Goal: Information Seeking & Learning: Learn about a topic

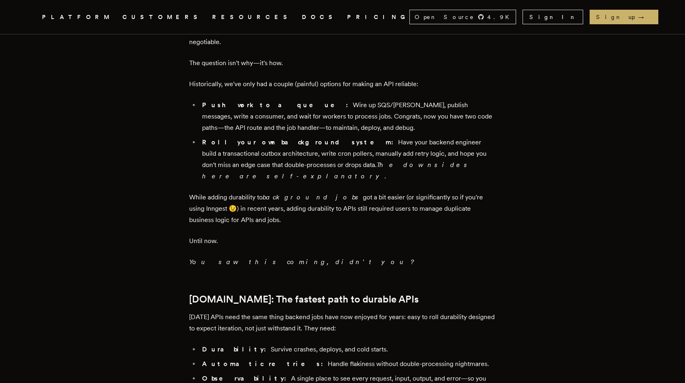
scroll to position [561, 0]
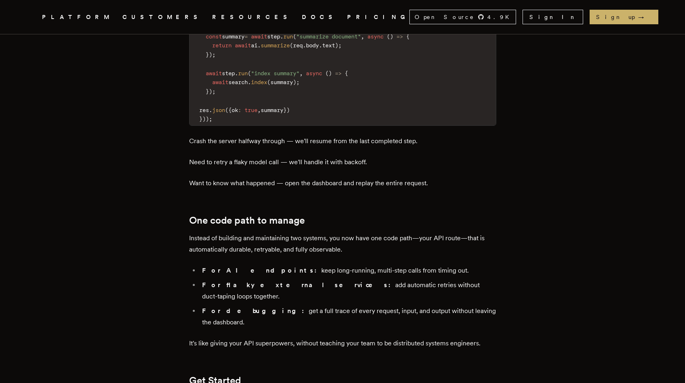
scroll to position [1142, 0]
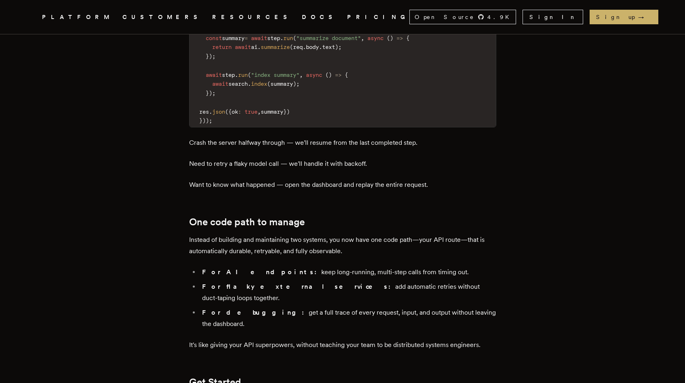
click at [212, 158] on p "Need to retry a flaky model call — we'll handle it with backoff." at bounding box center [342, 163] width 307 height 11
click at [212, 179] on p "Want to know what happened — open the dashboard and replay the entire request." at bounding box center [342, 184] width 307 height 11
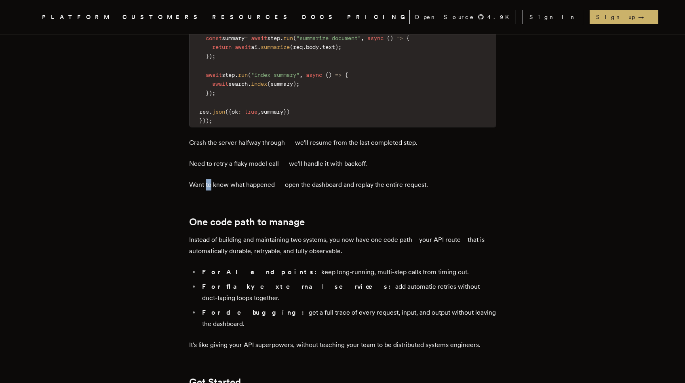
click at [212, 179] on p "Want to know what happened — open the dashboard and replay the entire request." at bounding box center [342, 184] width 307 height 11
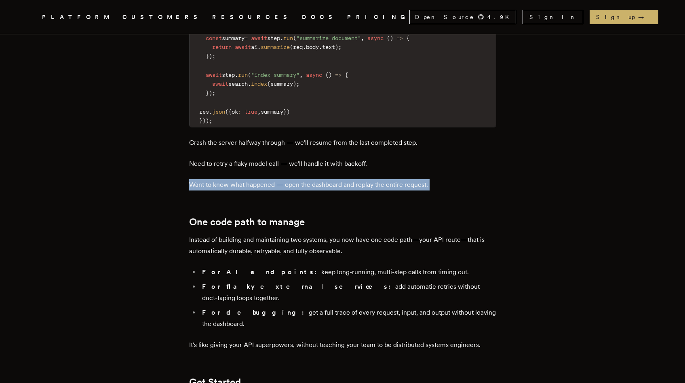
click at [212, 179] on p "Want to know what happened — open the dashboard and replay the entire request." at bounding box center [342, 184] width 307 height 11
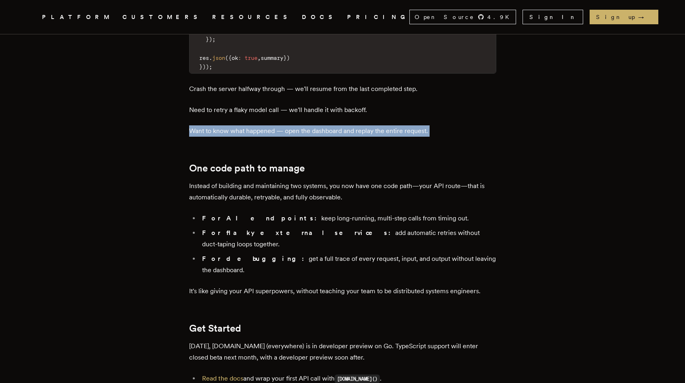
scroll to position [1197, 0]
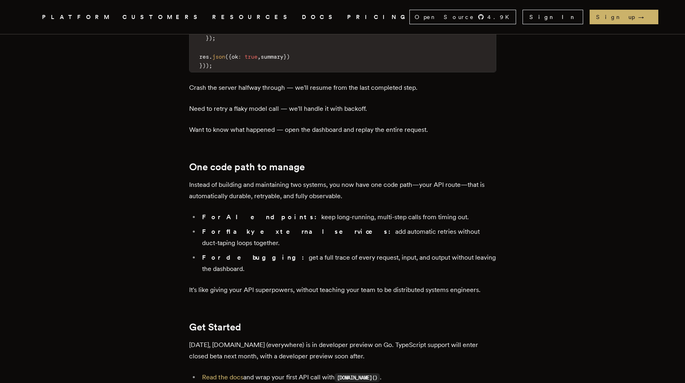
click at [212, 179] on p "Instead of building and maintaining two systems, you now have one code path—you…" at bounding box center [342, 190] width 307 height 23
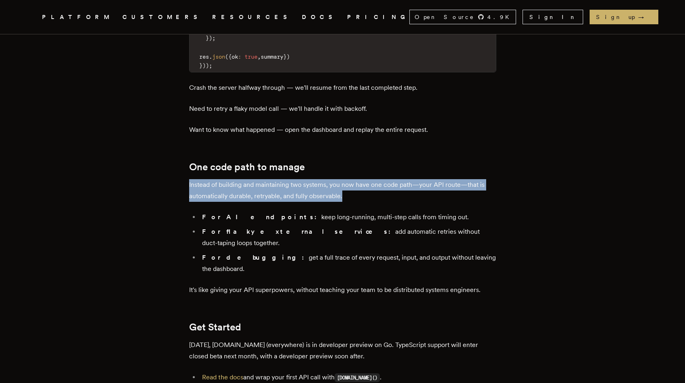
click at [212, 179] on p "Instead of building and maintaining two systems, you now have one code path—you…" at bounding box center [342, 190] width 307 height 23
